Goal: Information Seeking & Learning: Learn about a topic

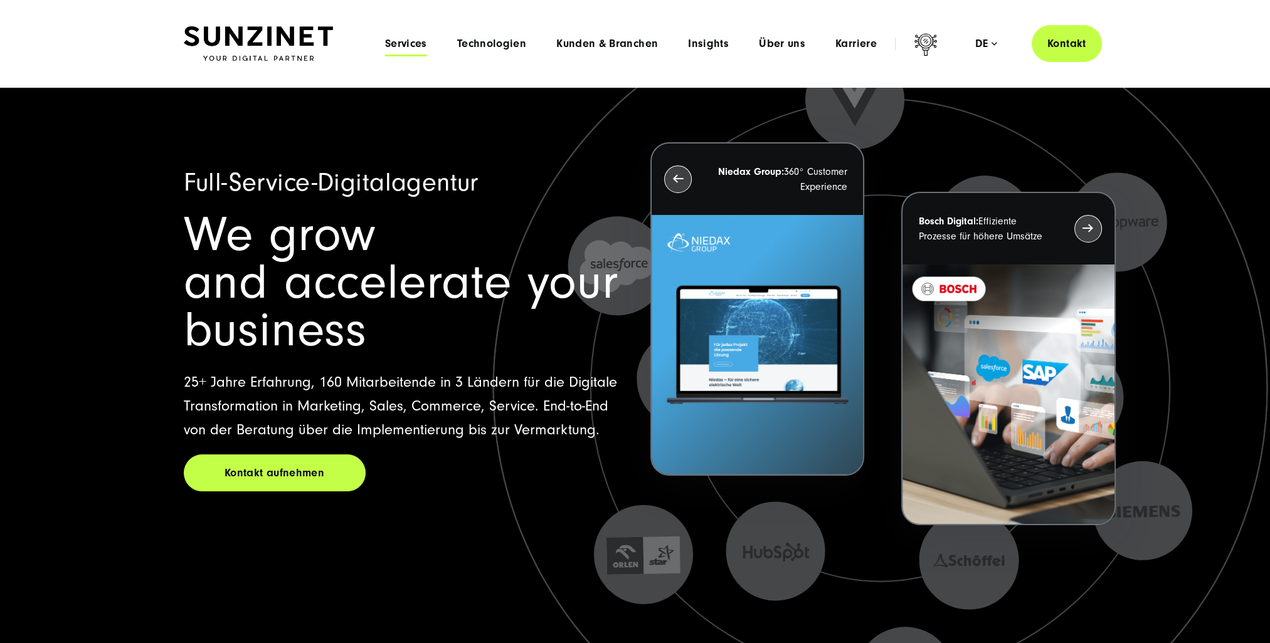
click at [409, 46] on span "Services" at bounding box center [406, 44] width 42 height 13
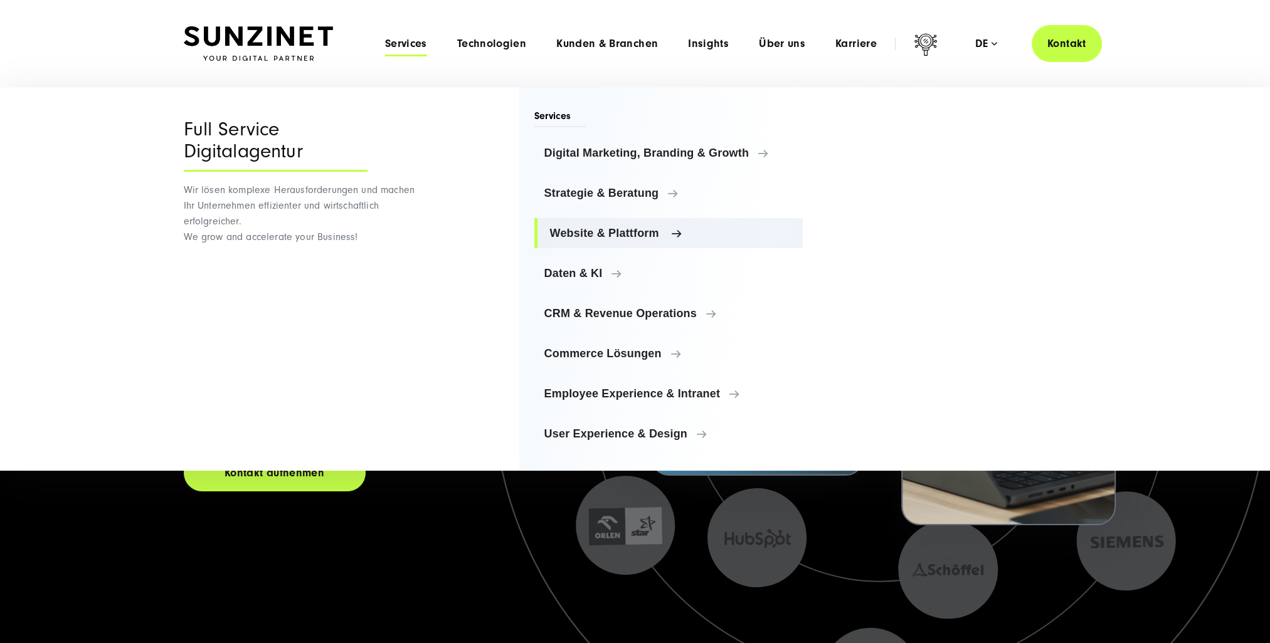
click at [631, 233] on span "Website & Plattform" at bounding box center [671, 233] width 243 height 13
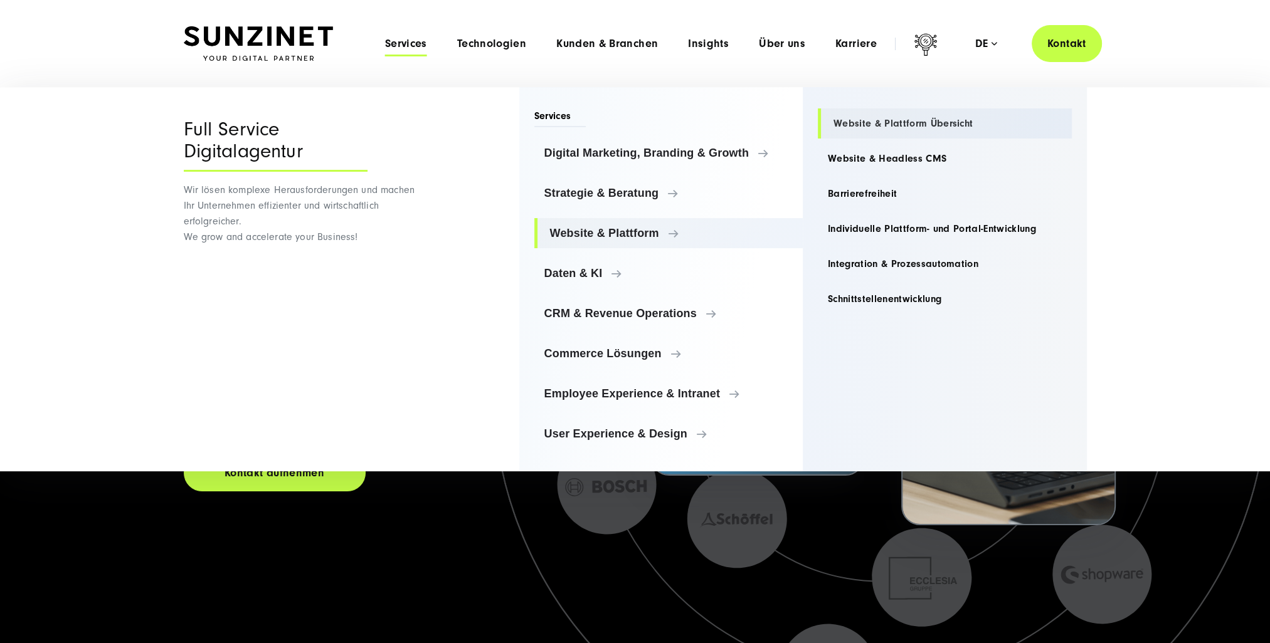
click at [926, 118] on link "Website & Plattform Übersicht" at bounding box center [945, 123] width 254 height 30
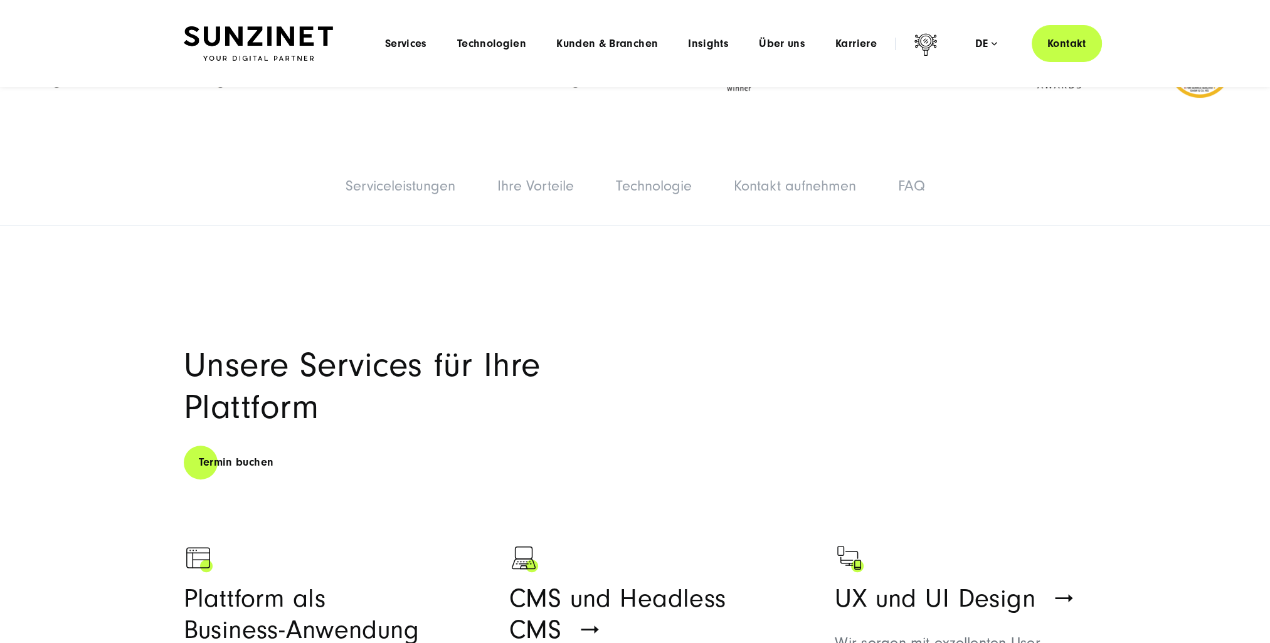
scroll to position [313, 0]
